Goal: Task Accomplishment & Management: Use online tool/utility

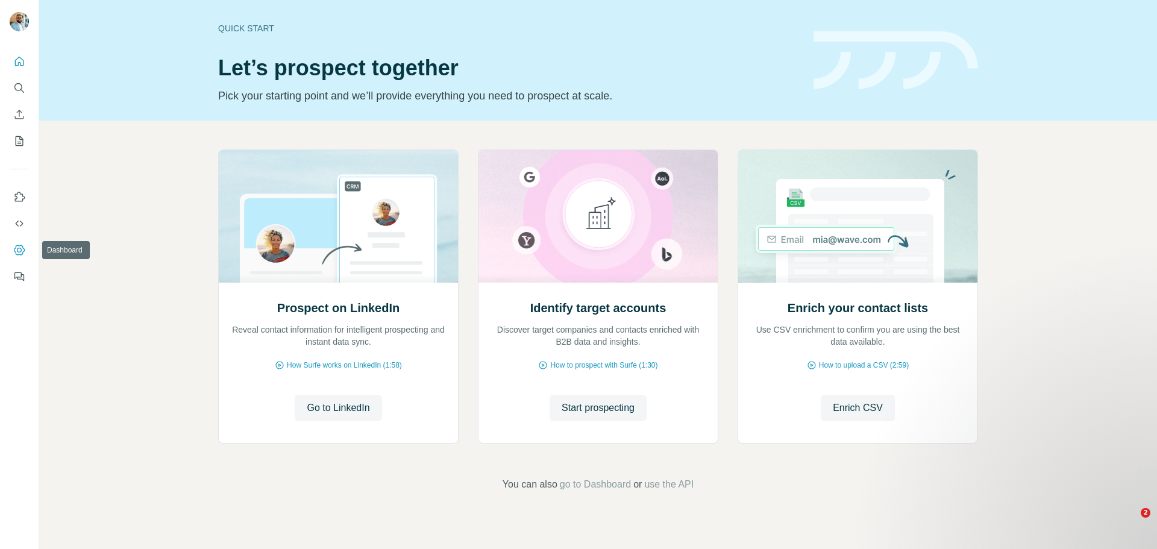
click at [17, 254] on icon "Dashboard" at bounding box center [19, 250] width 12 height 12
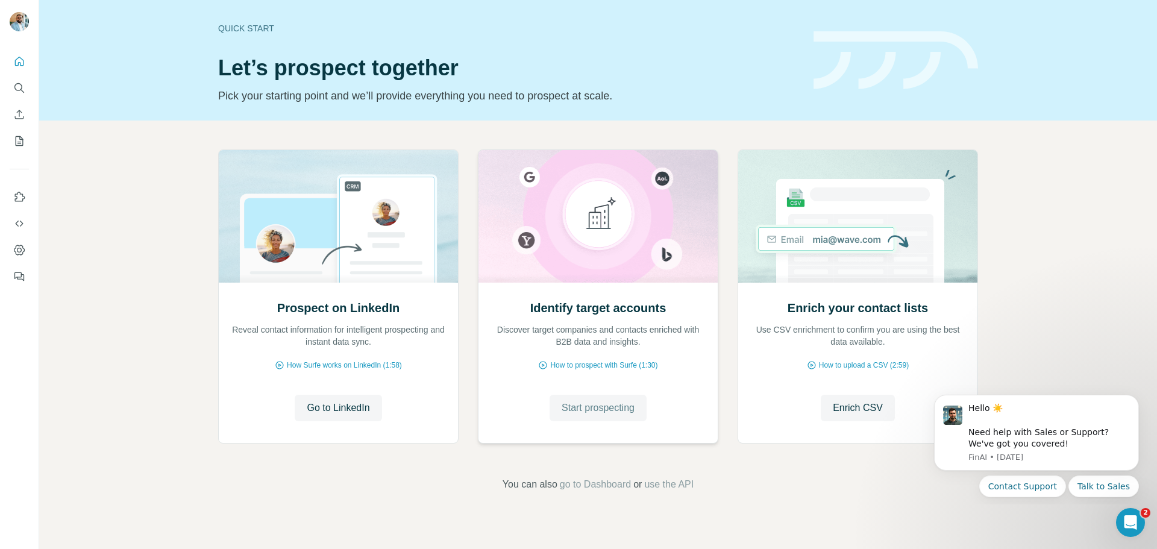
click at [599, 415] on span "Start prospecting" at bounding box center [598, 408] width 73 height 14
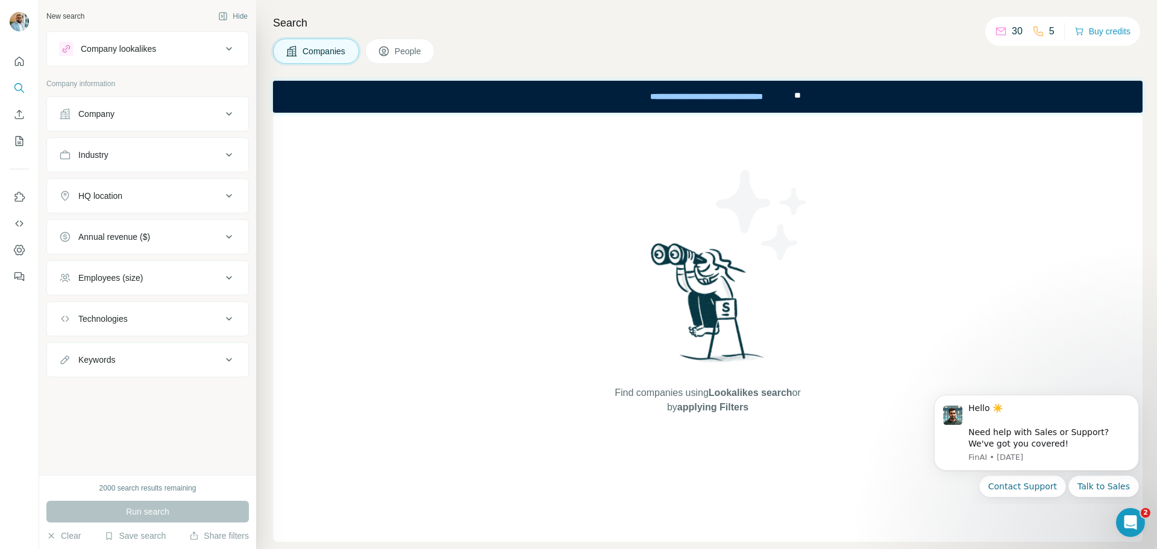
click at [165, 113] on div "Company" at bounding box center [140, 114] width 163 height 12
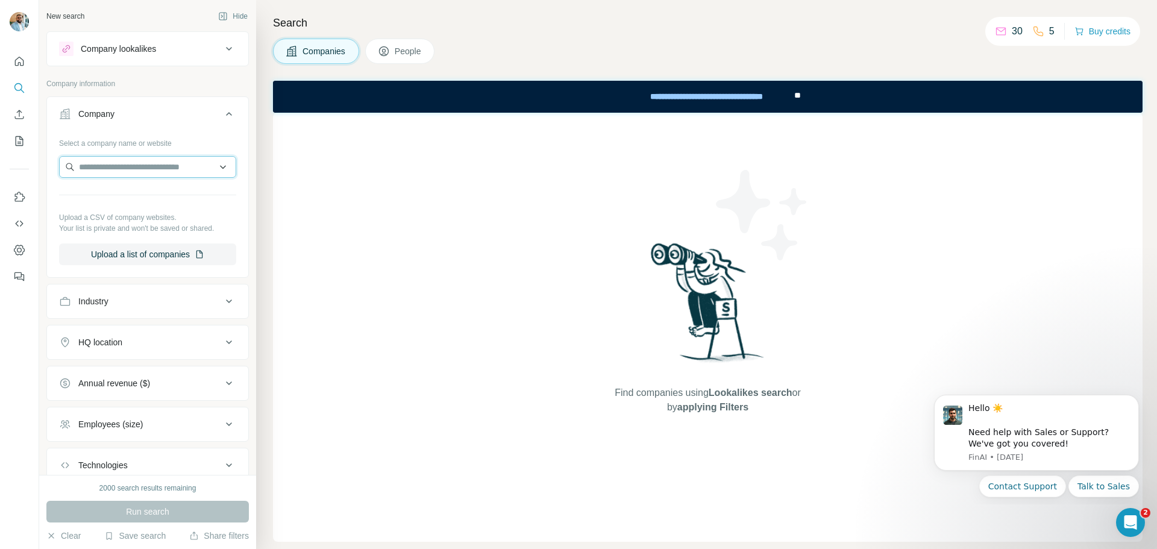
click at [159, 163] on input "text" at bounding box center [147, 167] width 177 height 22
click at [334, 226] on div "Find companies using Lookalikes search or by applying Filters" at bounding box center [707, 327] width 869 height 429
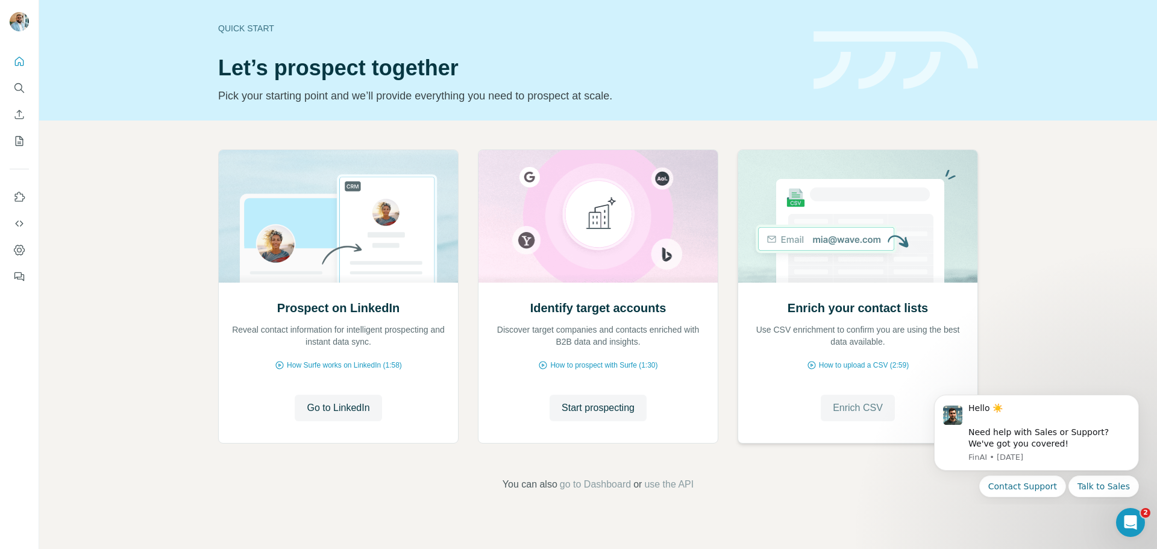
click at [860, 410] on span "Enrich CSV" at bounding box center [858, 408] width 50 height 14
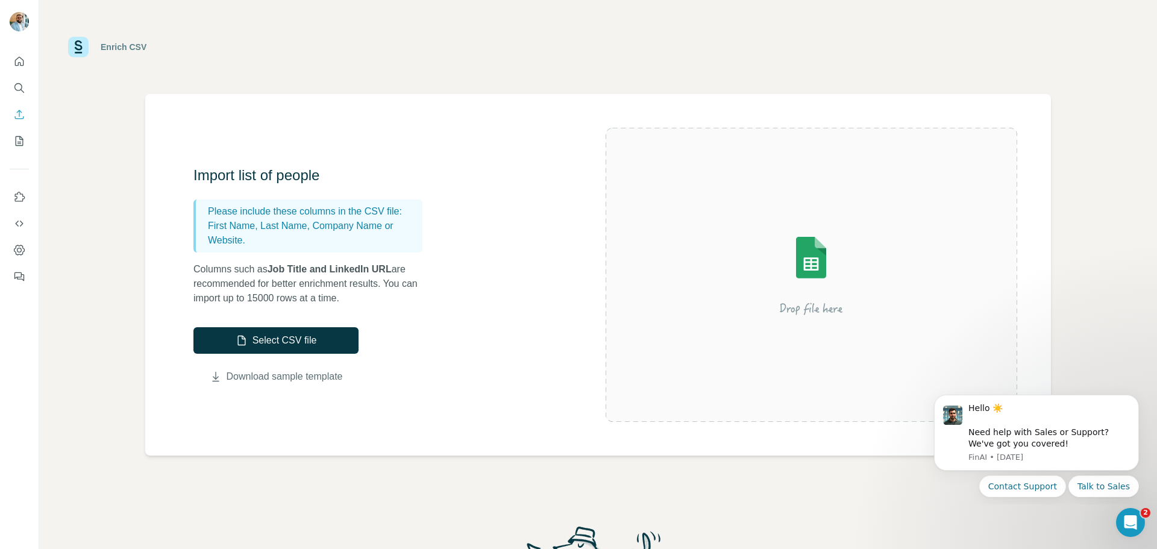
click at [296, 381] on link "Download sample template" at bounding box center [285, 376] width 116 height 14
click at [296, 374] on link "Download sample template" at bounding box center [285, 376] width 116 height 14
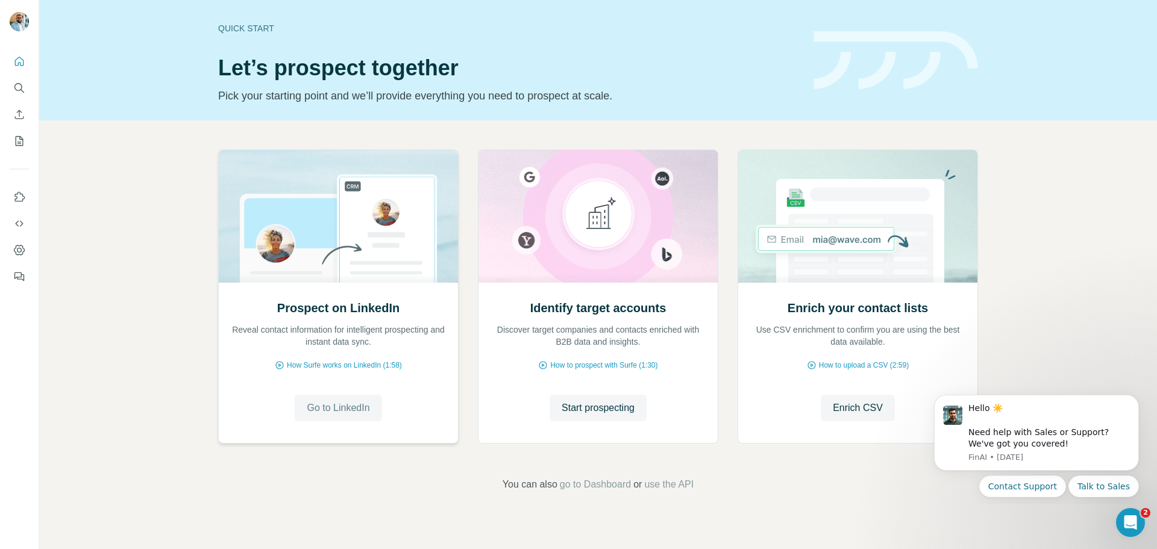
click at [360, 405] on span "Go to LinkedIn" at bounding box center [338, 408] width 63 height 14
